Goal: Task Accomplishment & Management: Manage account settings

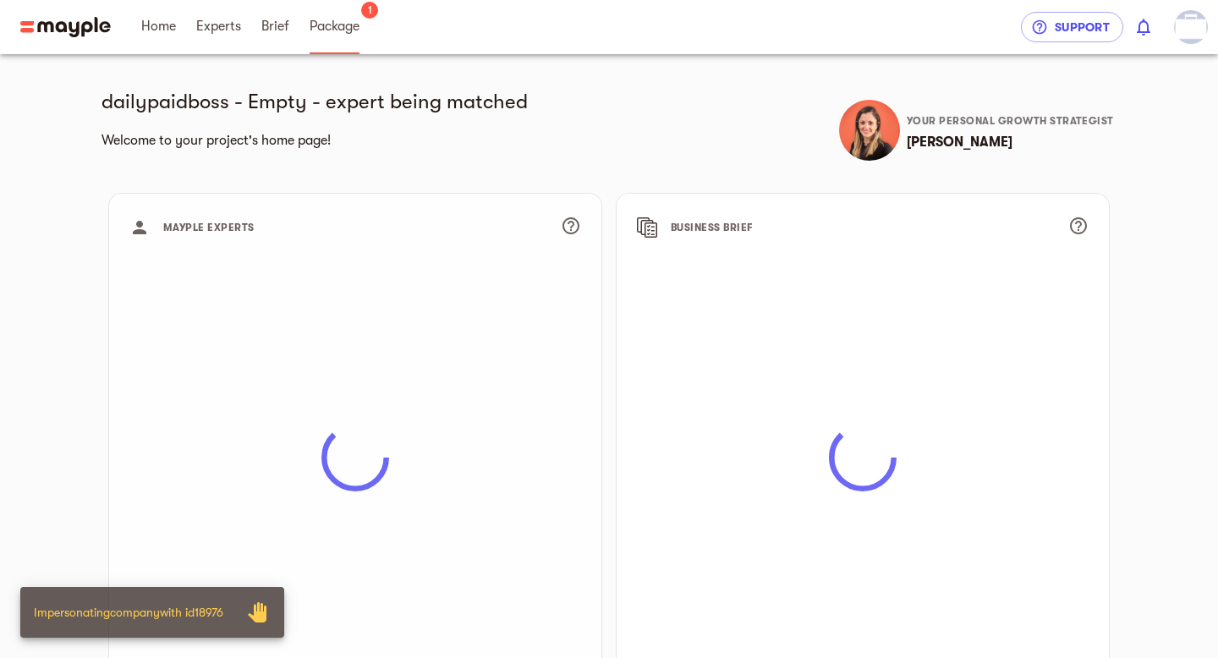
click at [331, 34] on span "Package" at bounding box center [335, 26] width 50 height 20
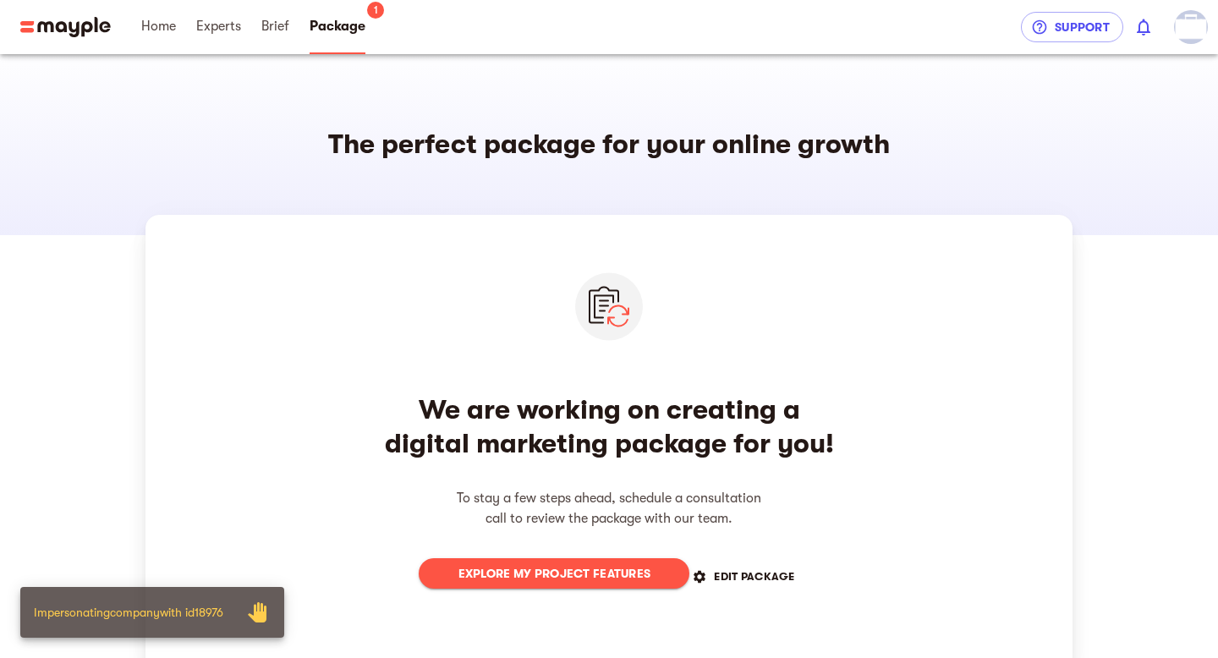
click at [792, 570] on span "EDIT PACKAGE" at bounding box center [744, 577] width 101 height 20
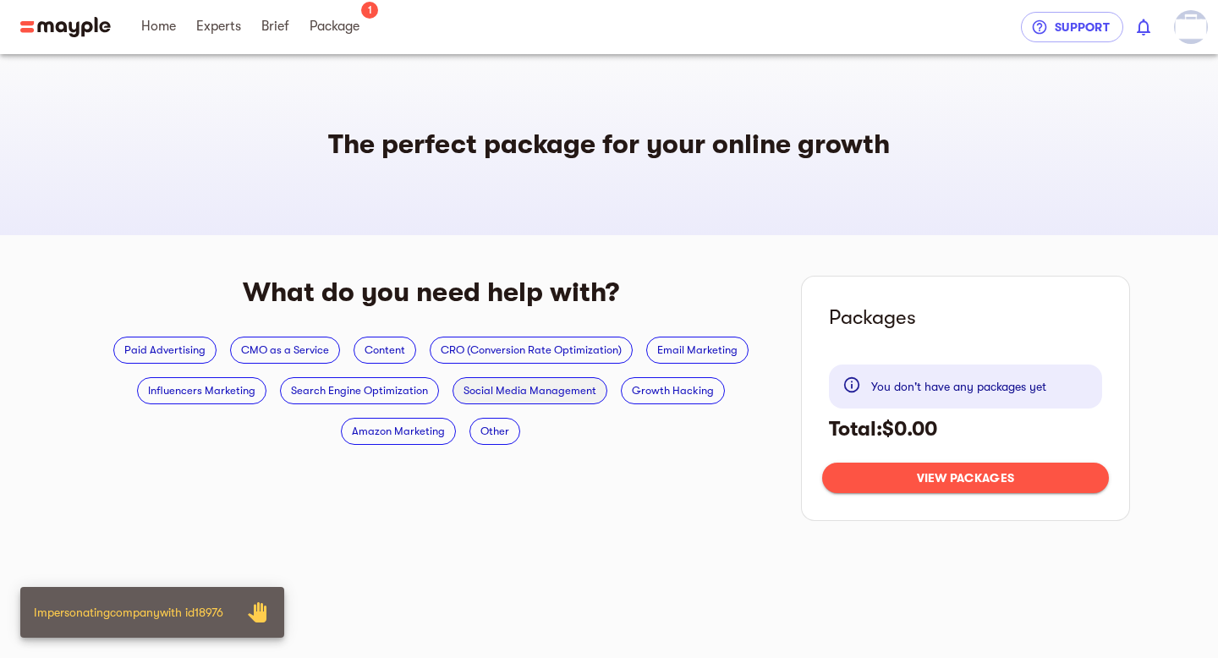
click at [527, 394] on span "Social Media Management" at bounding box center [529, 391] width 153 height 20
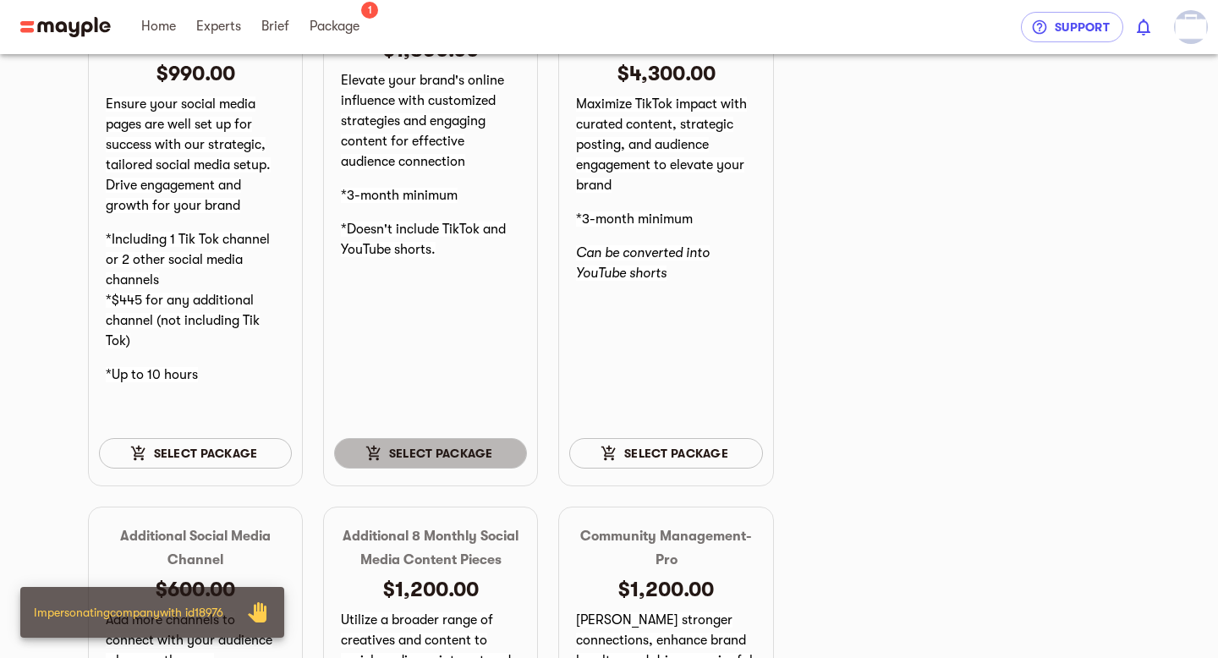
click at [461, 465] on button "Select package" at bounding box center [430, 453] width 193 height 30
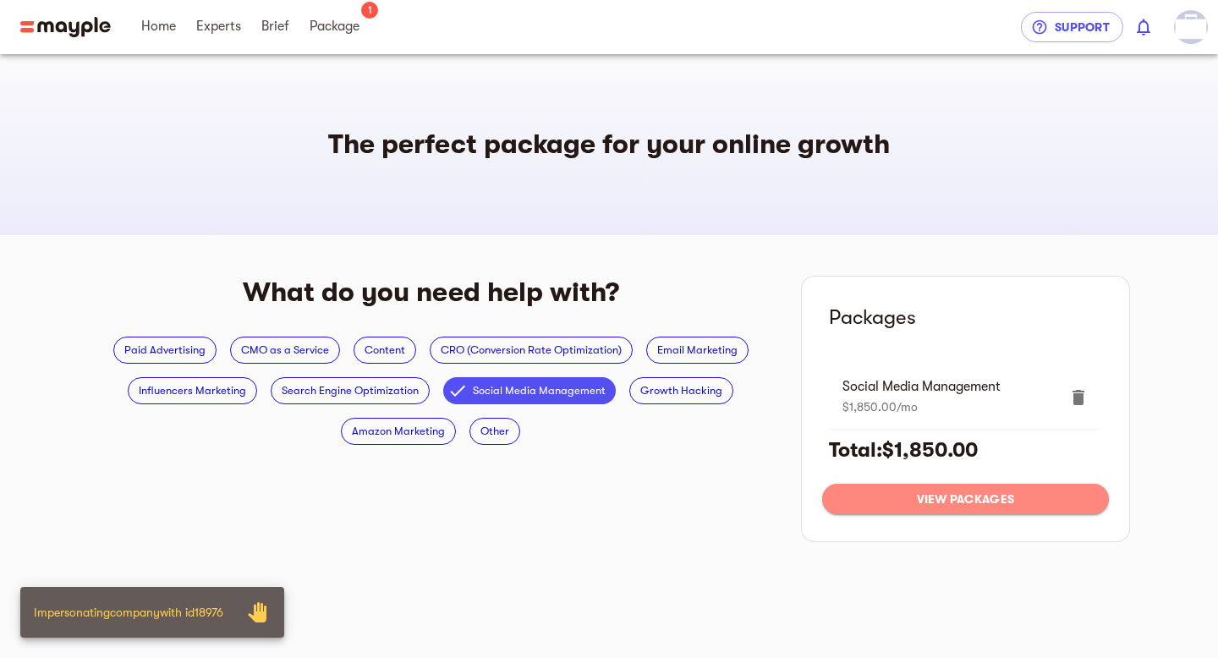
click at [924, 502] on span "View packages" at bounding box center [966, 499] width 260 height 20
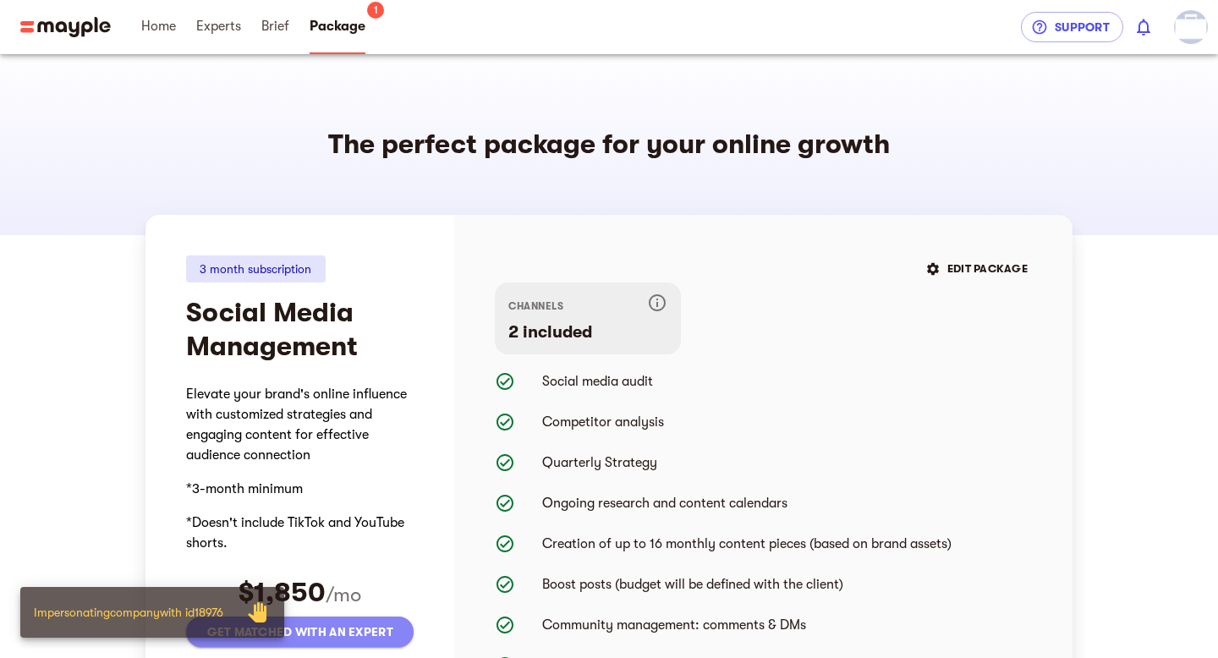
click at [338, 642] on button "Get matched with an expert" at bounding box center [300, 632] width 228 height 30
click at [271, 40] on link "Brief" at bounding box center [275, 27] width 28 height 54
